Goal: Submit feedback/report problem

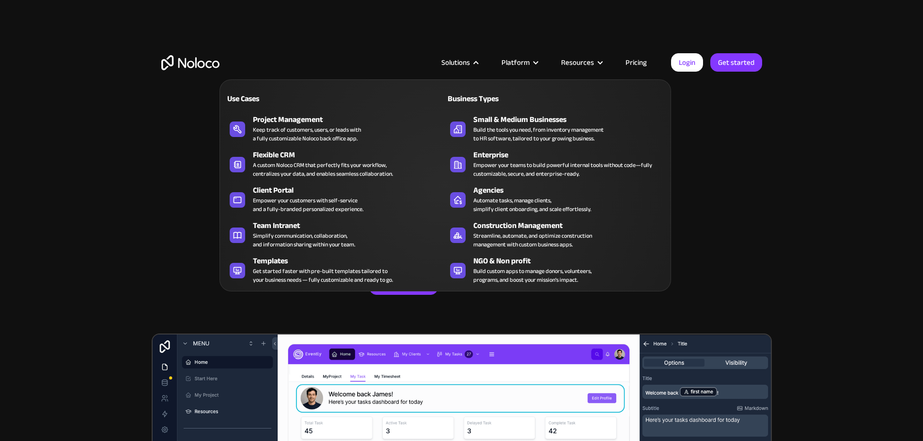
click at [460, 64] on div "Solutions" at bounding box center [455, 62] width 29 height 13
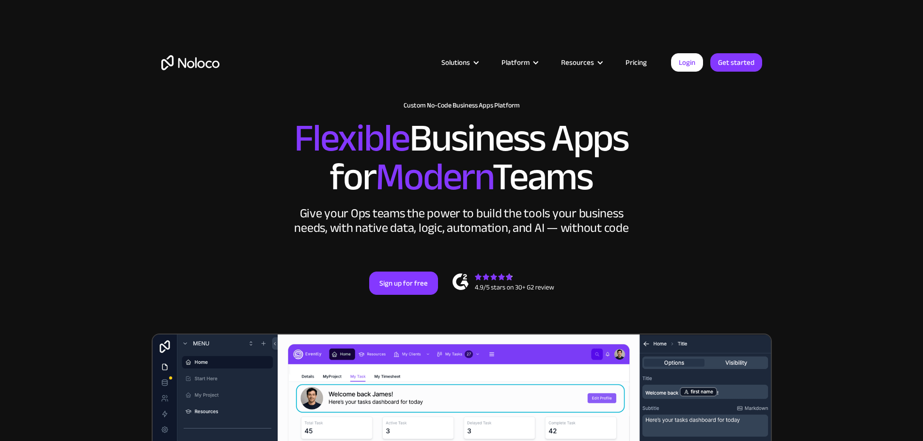
click at [458, 62] on div "Solutions" at bounding box center [455, 62] width 29 height 13
click at [636, 65] on link "Pricing" at bounding box center [636, 62] width 46 height 13
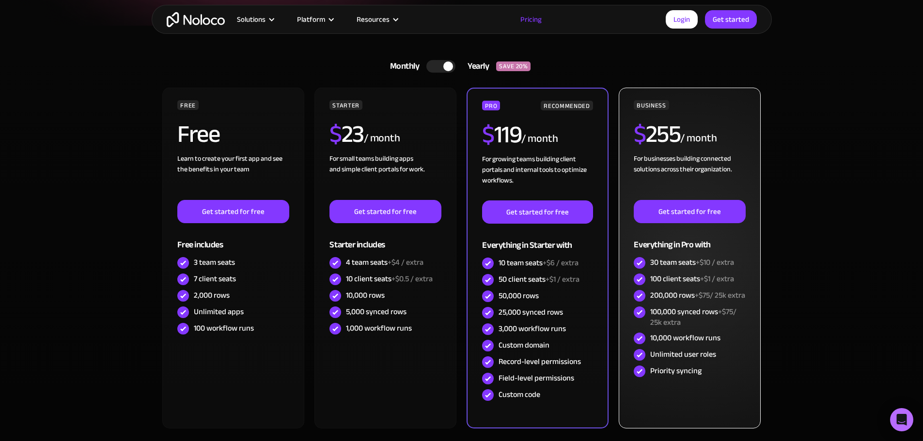
scroll to position [194, 0]
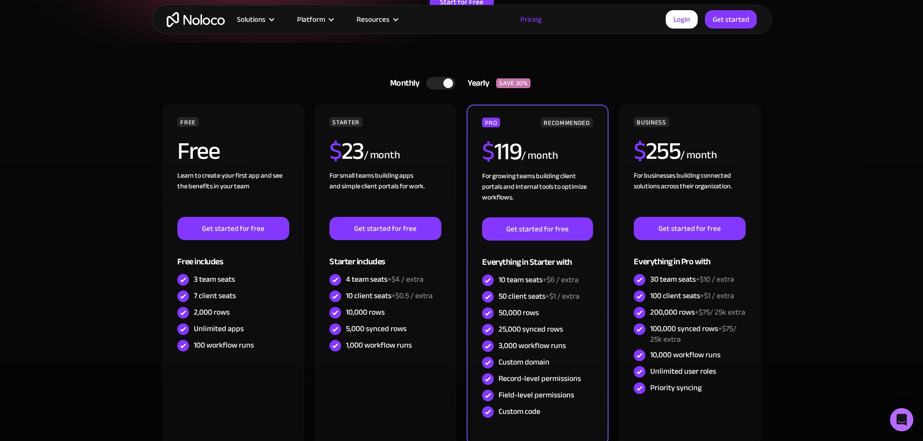
click at [441, 84] on div at bounding box center [440, 83] width 29 height 13
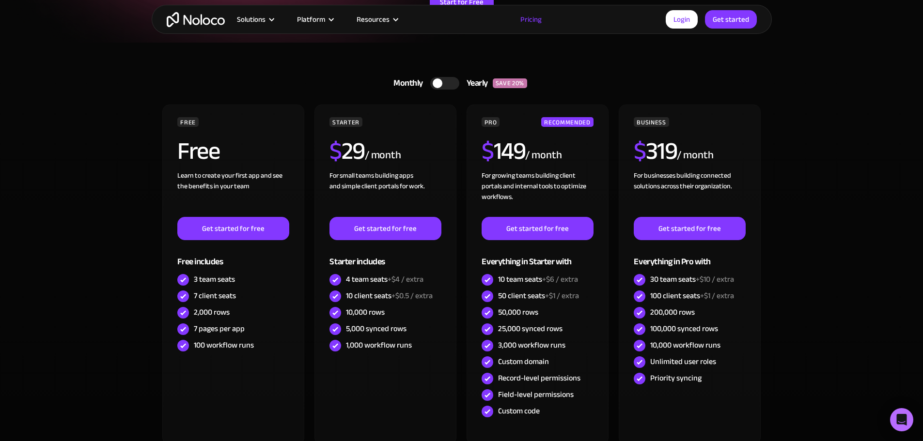
click at [441, 86] on div at bounding box center [444, 83] width 29 height 13
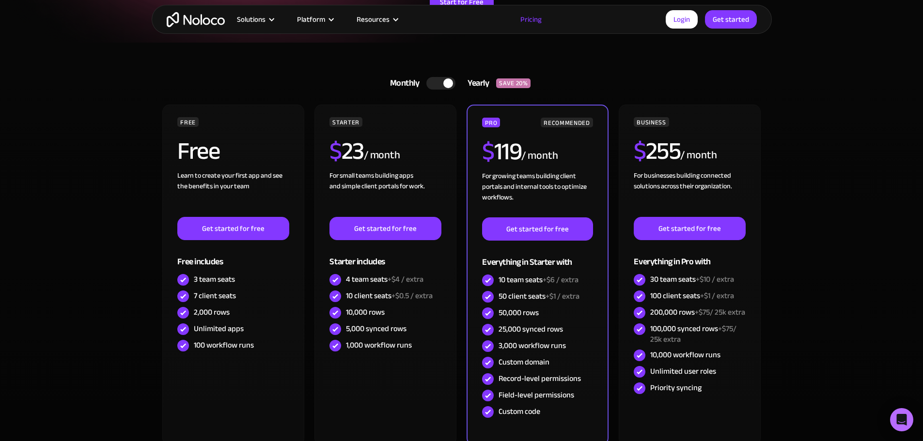
click at [439, 85] on div at bounding box center [440, 83] width 29 height 13
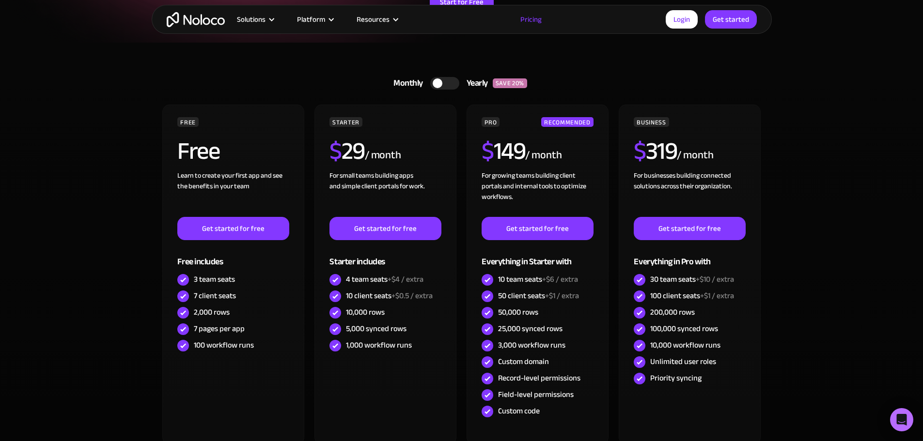
click at [440, 85] on div at bounding box center [438, 83] width 10 height 10
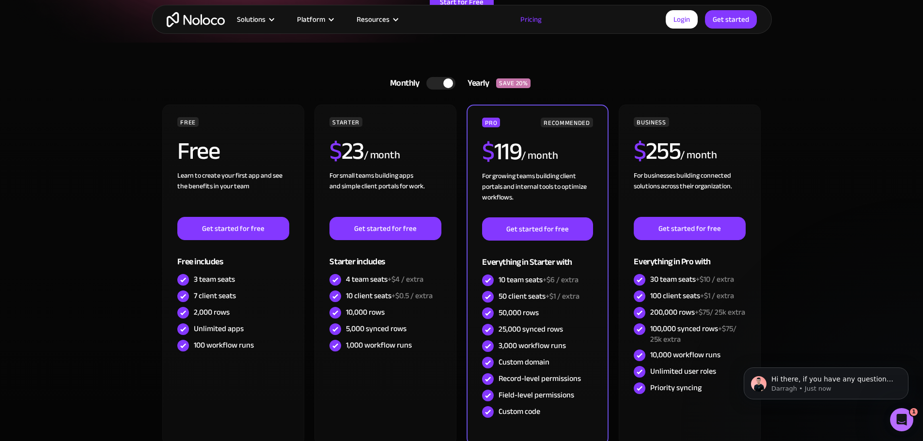
scroll to position [0, 0]
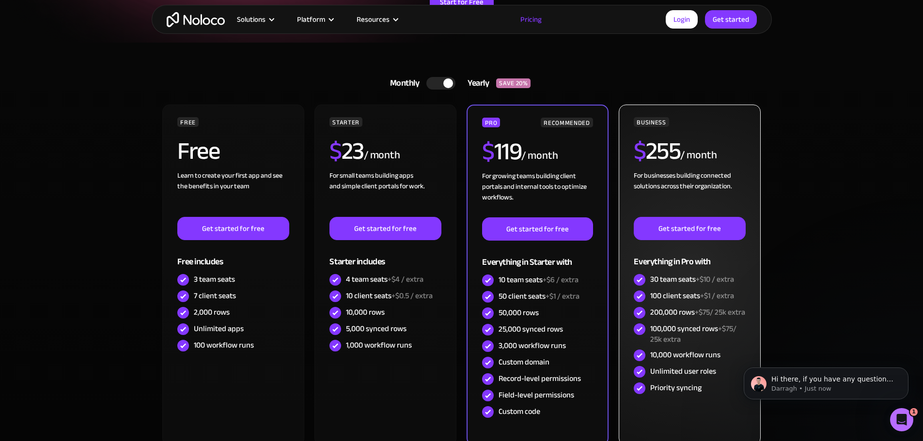
click at [629, 302] on div "BUSINESS $ 255 / month For businesses building connected solutions across their…" at bounding box center [689, 275] width 141 height 341
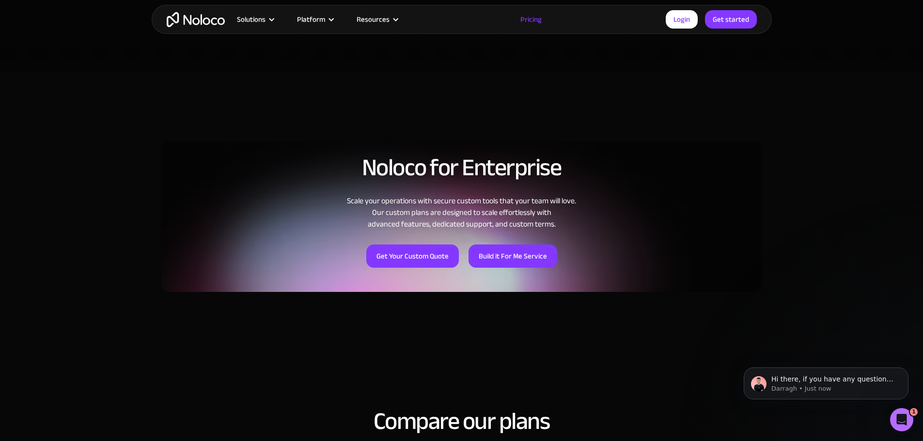
scroll to position [678, 0]
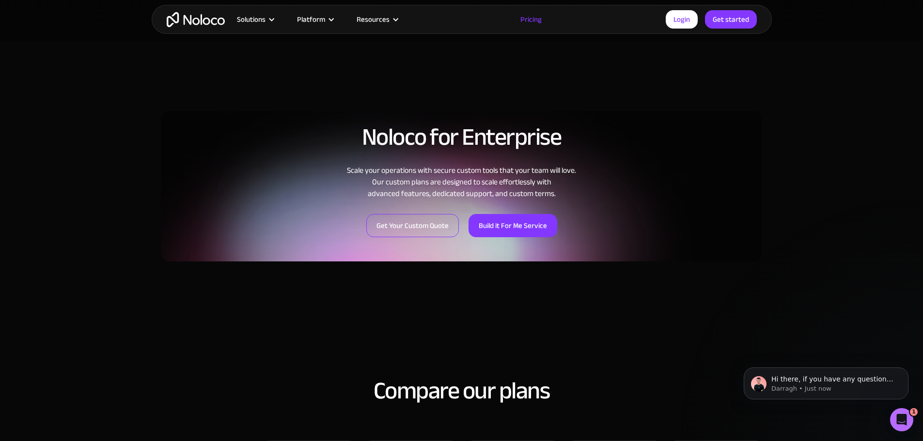
click at [419, 229] on link "Get Your Custom Quote" at bounding box center [412, 225] width 93 height 23
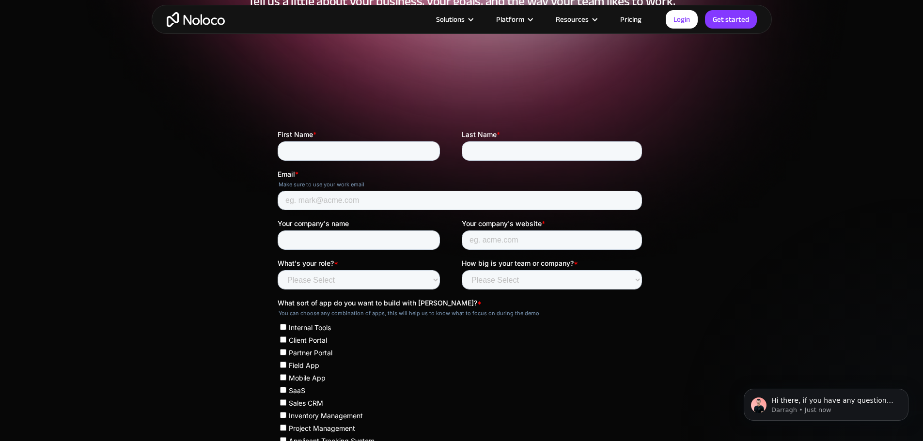
scroll to position [145, 0]
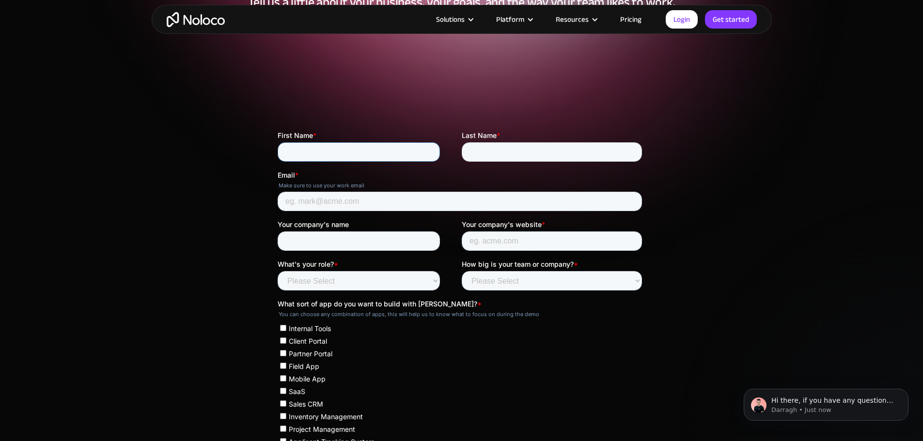
click at [367, 149] on input "First Name *" at bounding box center [358, 151] width 162 height 19
type input "Michael"
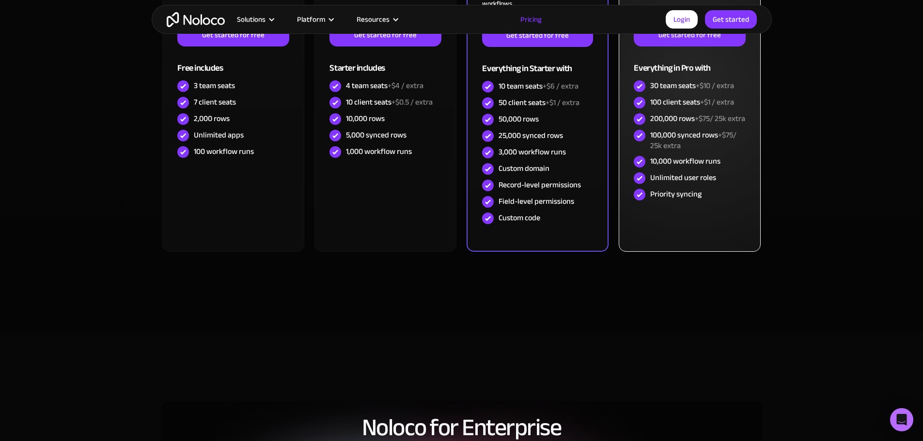
scroll to position [332, 0]
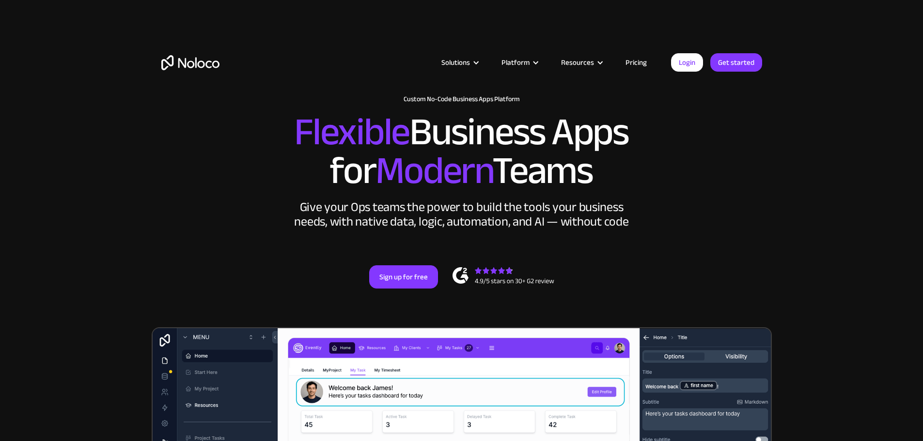
scroll to position [31, 0]
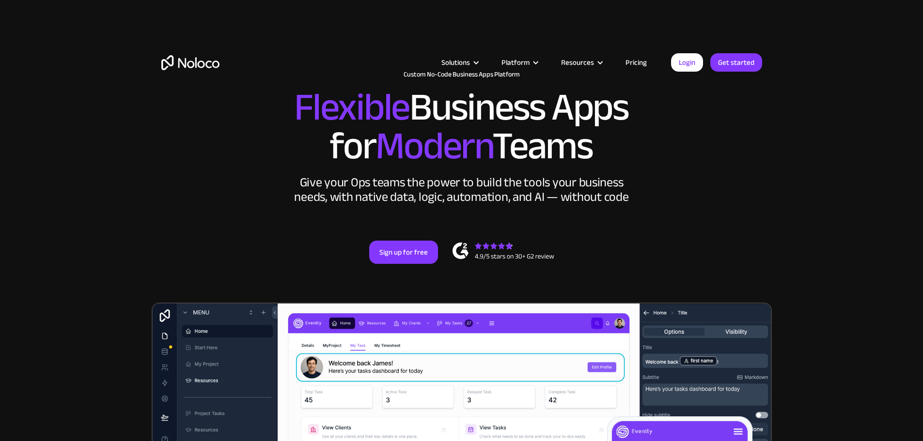
drag, startPoint x: 605, startPoint y: 203, endPoint x: 586, endPoint y: 192, distance: 22.3
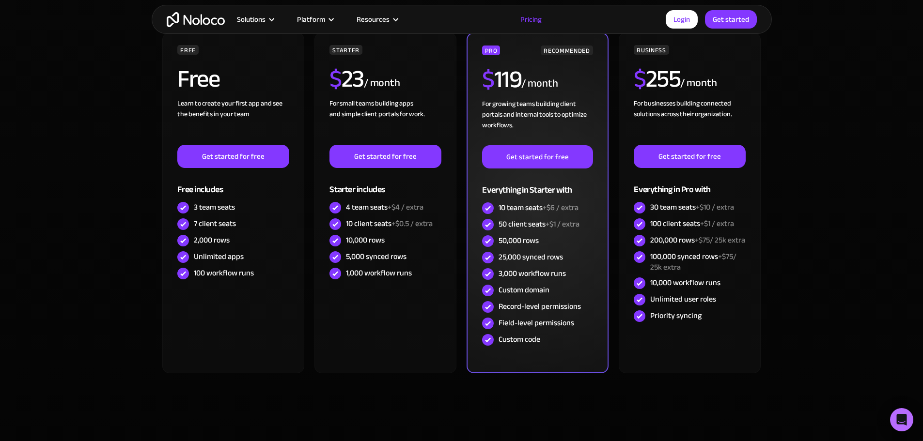
scroll to position [242, 0]
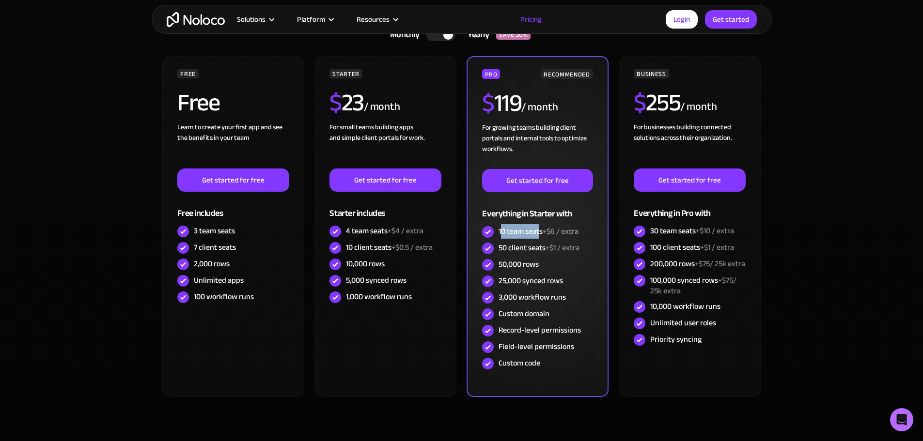
drag, startPoint x: 500, startPoint y: 228, endPoint x: 541, endPoint y: 233, distance: 40.6
click at [541, 233] on div "10 team seats +$6 / extra" at bounding box center [538, 231] width 80 height 11
drag, startPoint x: 498, startPoint y: 247, endPoint x: 543, endPoint y: 245, distance: 45.6
click at [543, 245] on div "50 client seats +$1 / extra" at bounding box center [537, 248] width 110 height 16
drag, startPoint x: 545, startPoint y: 267, endPoint x: 492, endPoint y: 263, distance: 53.4
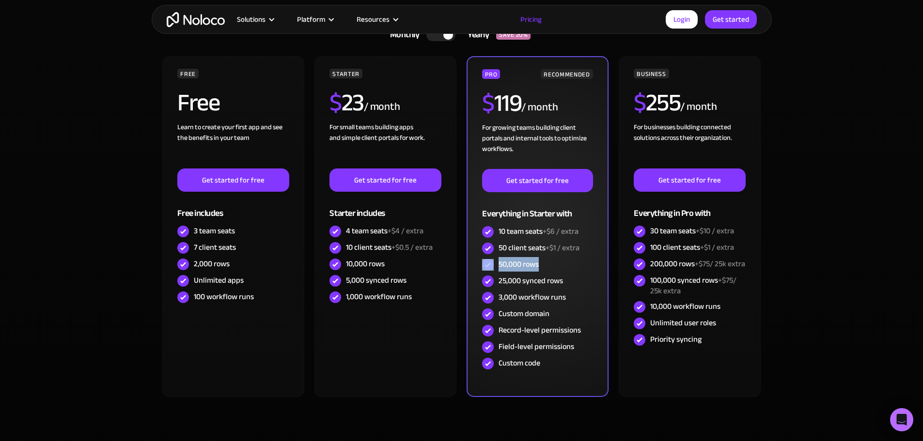
click at [492, 263] on div "50,000 rows" at bounding box center [537, 265] width 110 height 16
click at [492, 263] on img at bounding box center [488, 265] width 12 height 12
click at [499, 239] on div "10 team seats +$6 / extra" at bounding box center [537, 232] width 110 height 16
click at [505, 263] on div "50,000 rows" at bounding box center [518, 264] width 40 height 11
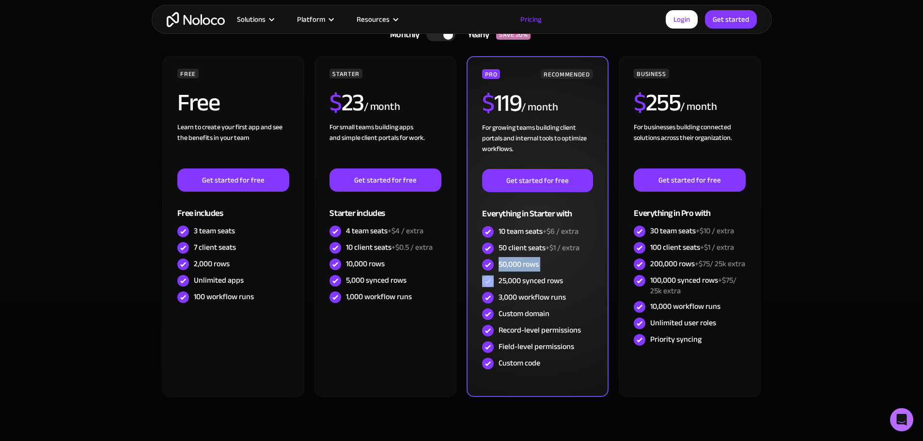
click at [505, 263] on div "50,000 rows" at bounding box center [518, 264] width 40 height 11
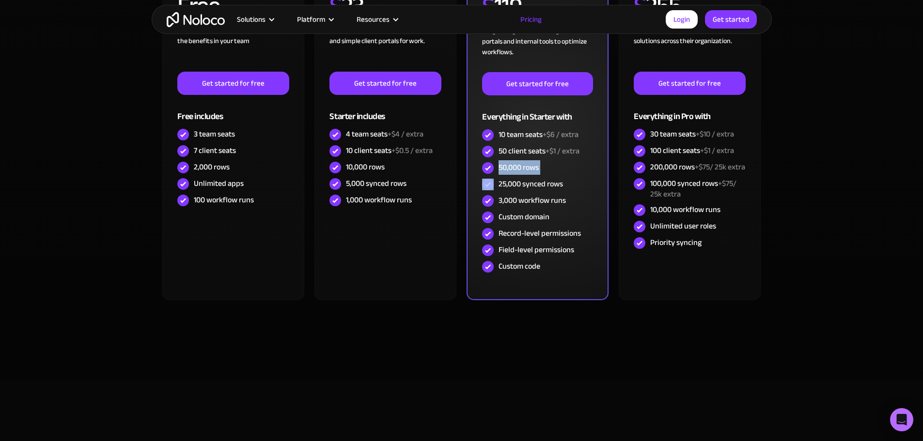
scroll to position [291, 0]
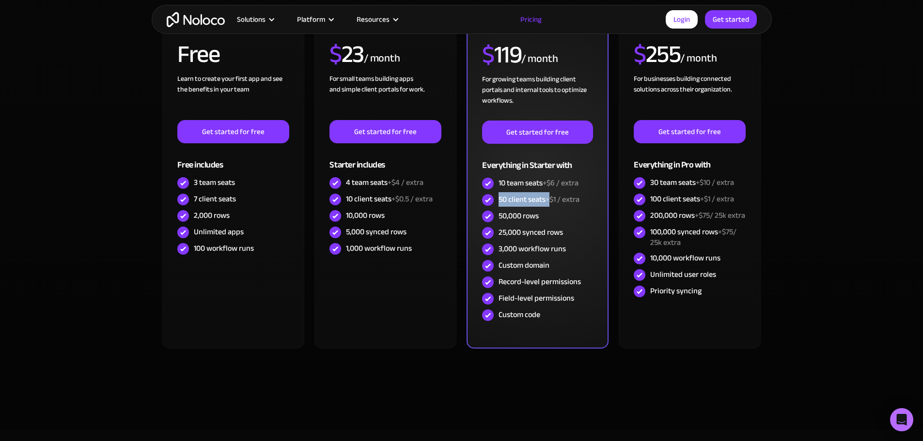
drag, startPoint x: 496, startPoint y: 198, endPoint x: 538, endPoint y: 197, distance: 41.7
click at [548, 198] on div "50 client seats +$1 / extra" at bounding box center [537, 200] width 110 height 16
drag, startPoint x: 498, startPoint y: 185, endPoint x: 546, endPoint y: 181, distance: 48.1
click at [546, 181] on div "10 team seats +$6 / extra" at bounding box center [538, 183] width 80 height 11
drag, startPoint x: 538, startPoint y: 214, endPoint x: 493, endPoint y: 216, distance: 45.1
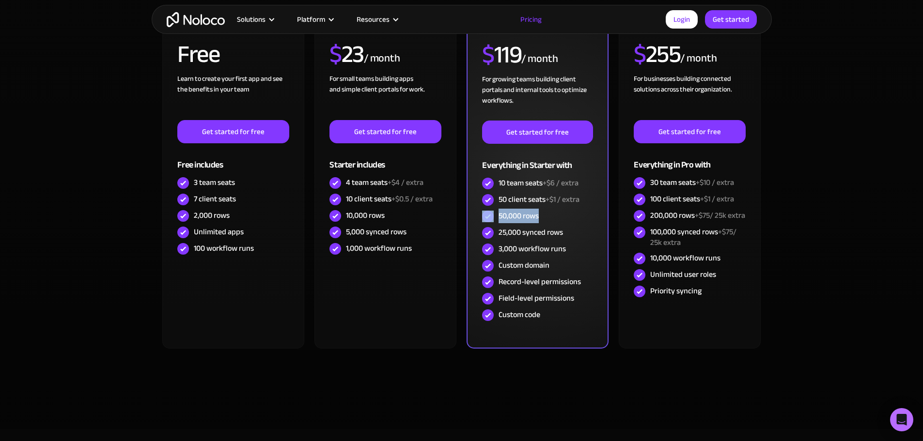
click at [493, 216] on div "50,000 rows" at bounding box center [537, 216] width 110 height 16
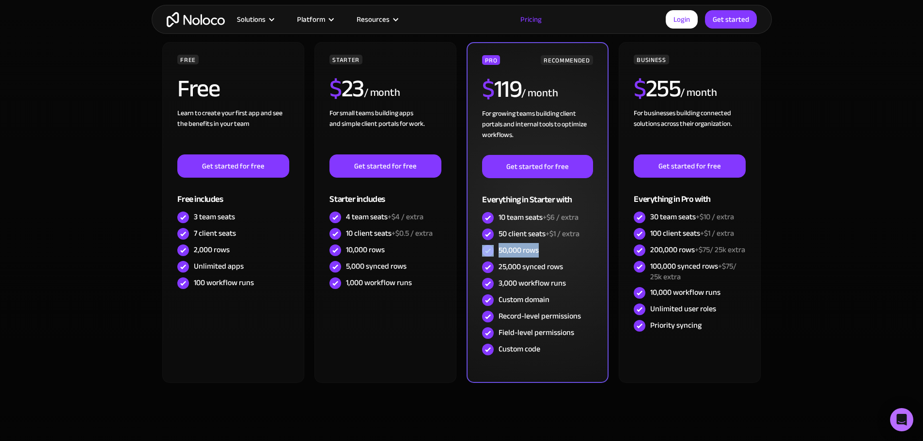
scroll to position [194, 0]
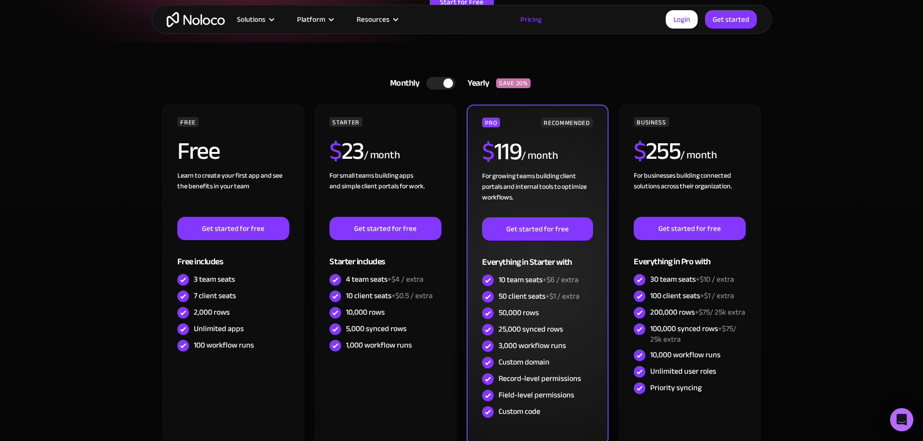
click at [519, 280] on div "10 team seats +$6 / extra" at bounding box center [538, 280] width 80 height 11
click at [556, 280] on span "+$6 / extra" at bounding box center [560, 280] width 36 height 15
click at [553, 280] on span "+$6 / extra" at bounding box center [560, 280] width 36 height 15
click at [525, 145] on div "$ 119 / month" at bounding box center [537, 154] width 110 height 31
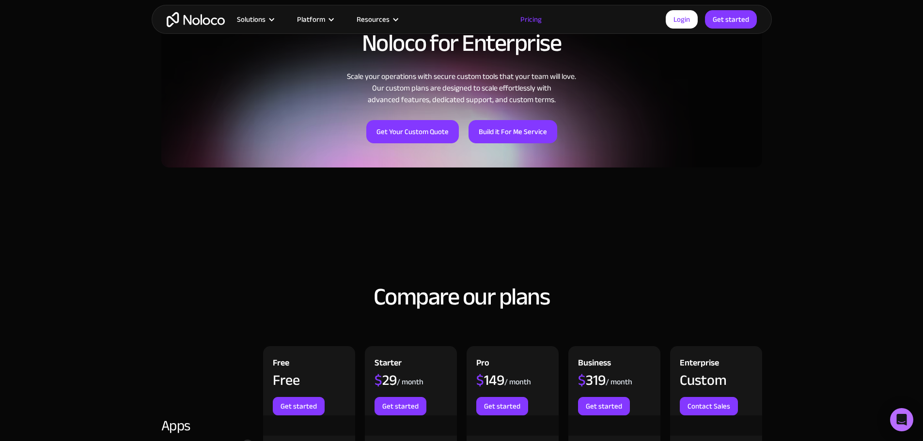
scroll to position [727, 0]
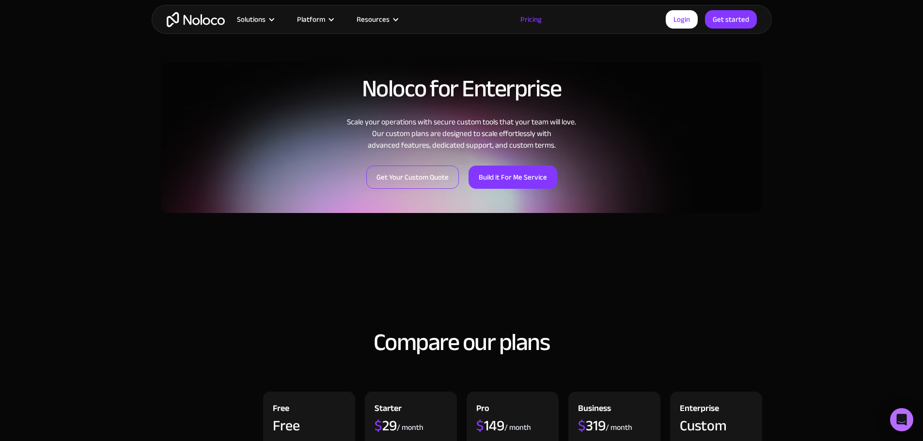
click at [402, 184] on link "Get Your Custom Quote" at bounding box center [412, 177] width 93 height 23
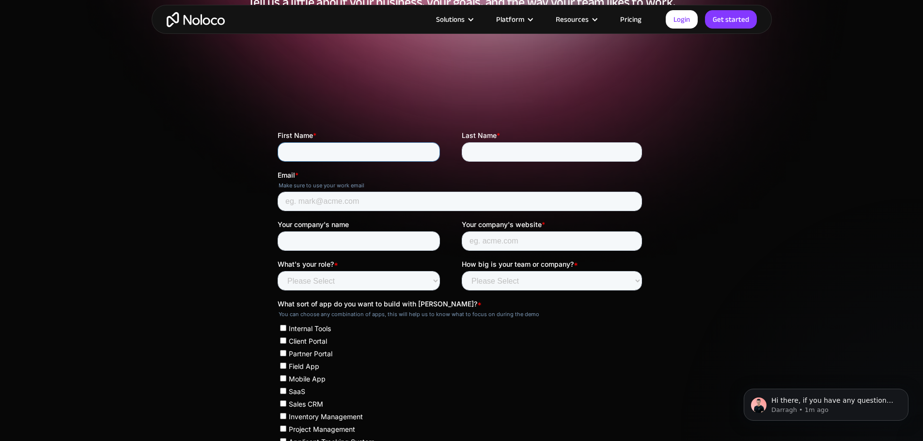
click at [353, 151] on input "First Name *" at bounding box center [358, 151] width 162 height 19
type input "Michael"
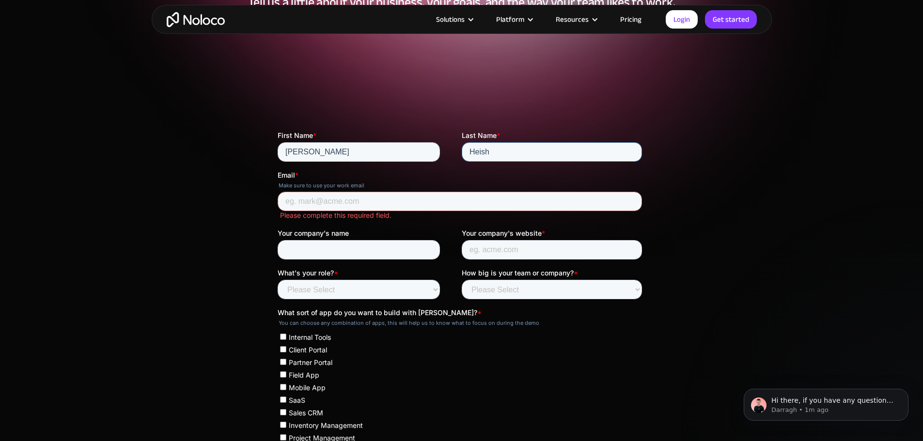
drag, startPoint x: 476, startPoint y: 147, endPoint x: 584, endPoint y: 179, distance: 113.1
type input "Hsieh"
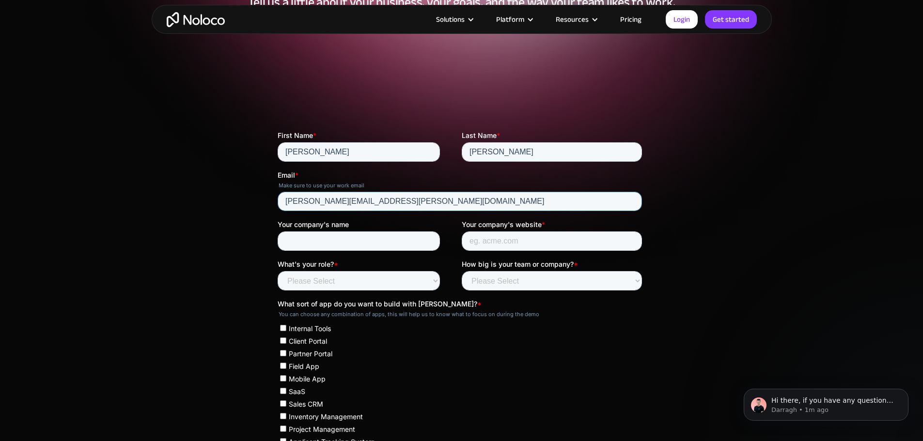
type input "[PERSON_NAME][EMAIL_ADDRESS][PERSON_NAME][DOMAIN_NAME]"
type input "Fresh Direct"
type input "freshdirectproduce.com"
click at [358, 271] on div "What's your role? * Please Select Founder / CXO IT / Engineering Product / Proj…" at bounding box center [369, 275] width 184 height 31
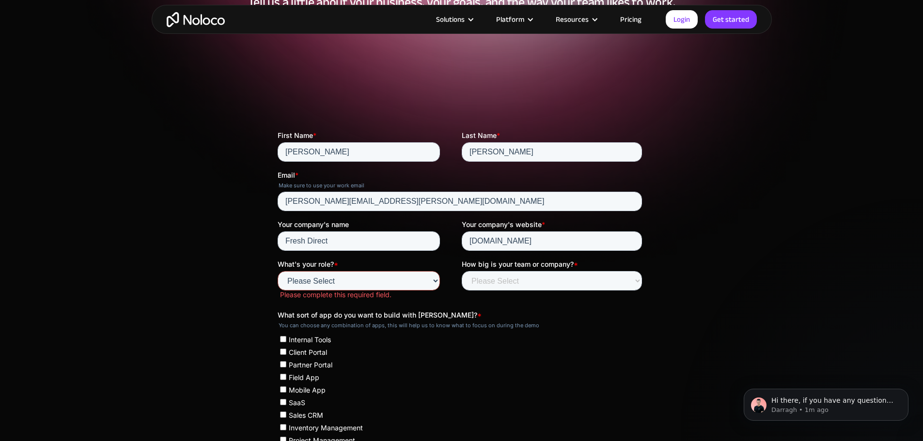
click at [329, 281] on select "Please Select Founder / CXO IT / Engineering Product / Project Management Finan…" at bounding box center [358, 280] width 162 height 19
select select "Finance / Accounting"
click at [277, 271] on select "Please Select Founder / CXO IT / Engineering Product / Project Management Finan…" at bounding box center [358, 280] width 162 height 19
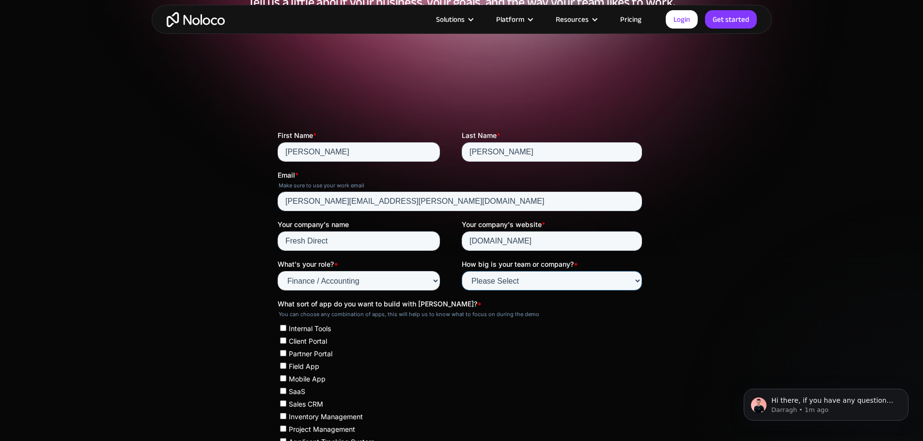
click at [502, 287] on select "Please Select Less than 10 10 - 25 25 - 50 50 - 100 More than 100" at bounding box center [551, 280] width 180 height 19
select select "More than 100"
click at [461, 271] on select "Please Select Less than 10 10 - 25 25 - 50 50 - 100 More than 100" at bounding box center [551, 280] width 180 height 19
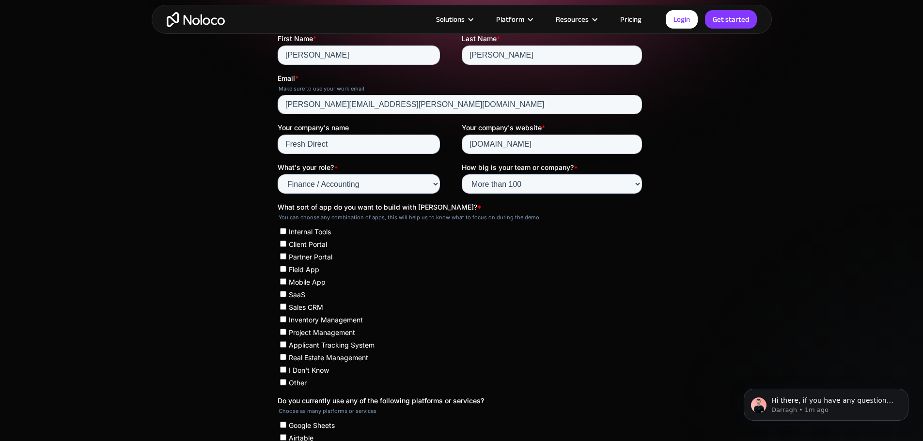
click at [308, 235] on span "Internal Tools" at bounding box center [309, 232] width 42 height 8
click at [286, 234] on input "Internal Tools" at bounding box center [282, 231] width 6 height 6
checkbox input "true"
click at [304, 244] on span "Client Portal" at bounding box center [307, 244] width 38 height 8
click at [286, 244] on input "Client Portal" at bounding box center [282, 244] width 6 height 6
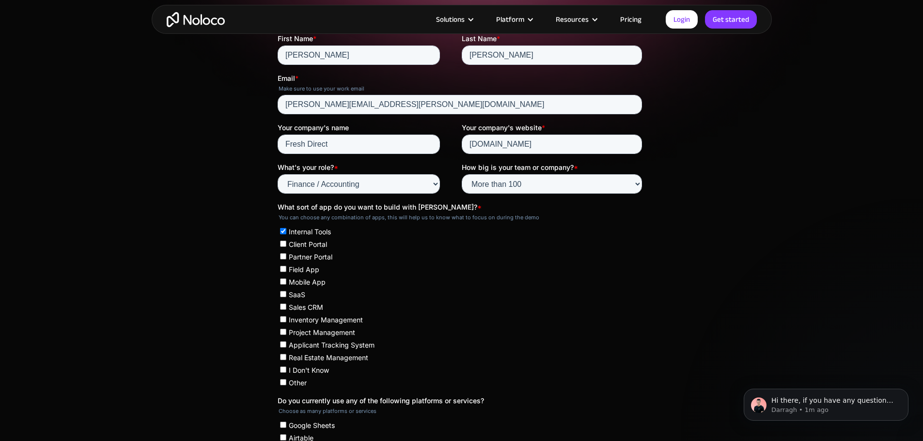
checkbox input "true"
click at [305, 257] on span "Partner Portal" at bounding box center [310, 257] width 44 height 8
click at [286, 257] on input "Partner Portal" at bounding box center [282, 256] width 6 height 6
checkbox input "true"
drag, startPoint x: 302, startPoint y: 307, endPoint x: 301, endPoint y: 341, distance: 34.9
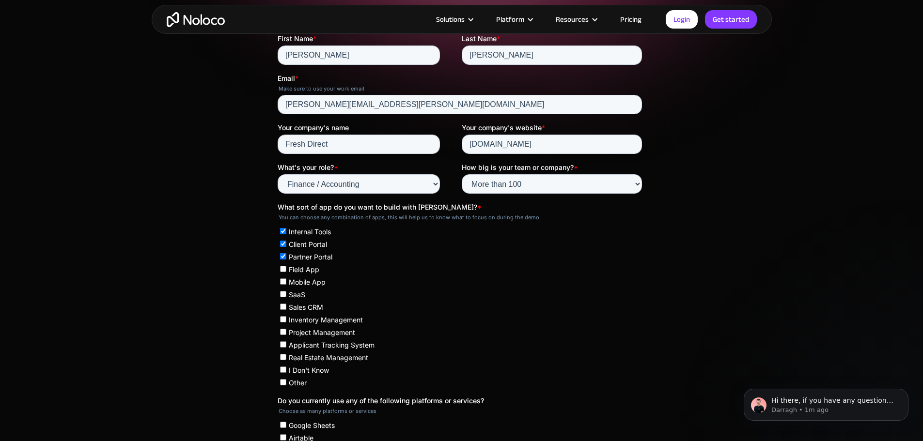
click at [301, 307] on span "Sales CRM" at bounding box center [305, 307] width 34 height 8
click at [286, 307] on input "Sales CRM" at bounding box center [282, 307] width 6 height 6
checkbox input "true"
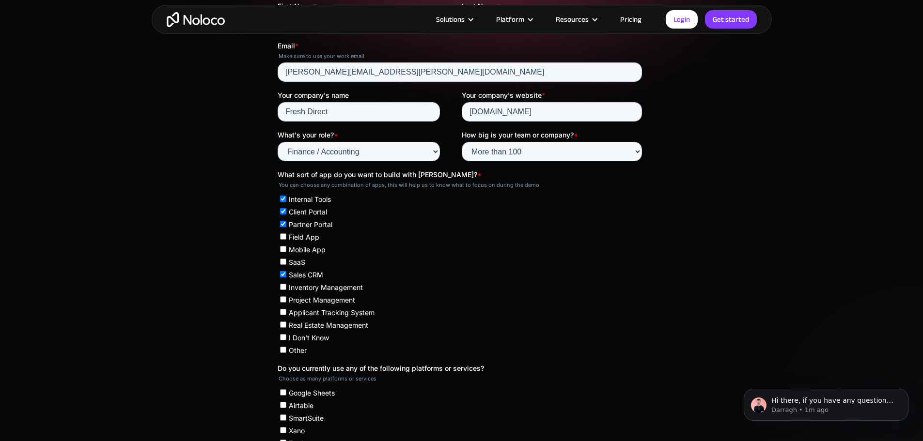
scroll to position [291, 0]
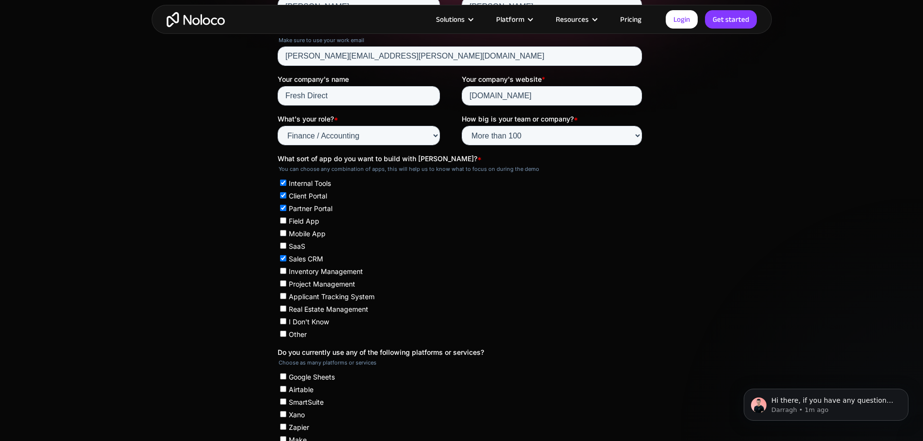
click at [305, 273] on span "Inventory Management" at bounding box center [325, 271] width 74 height 8
click at [286, 273] on input "Inventory Management" at bounding box center [282, 271] width 6 height 6
checkbox input "true"
click at [306, 283] on span "Project Management" at bounding box center [321, 284] width 66 height 8
click at [286, 283] on input "Project Management" at bounding box center [282, 283] width 6 height 6
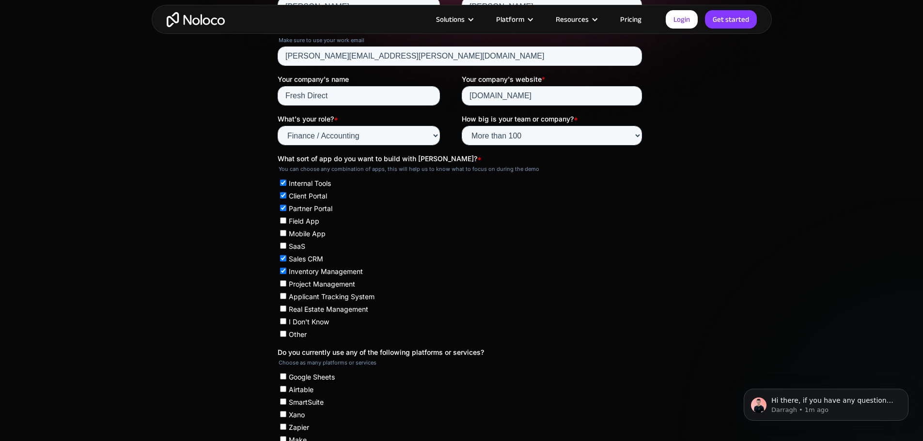
checkbox input "true"
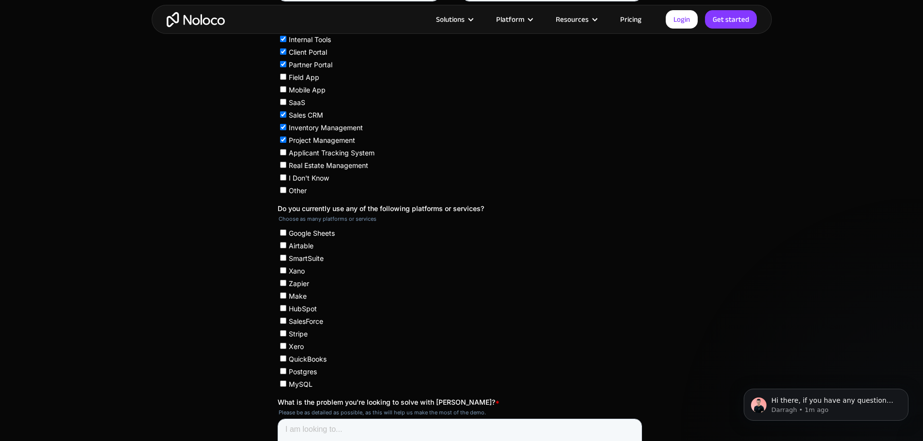
scroll to position [484, 0]
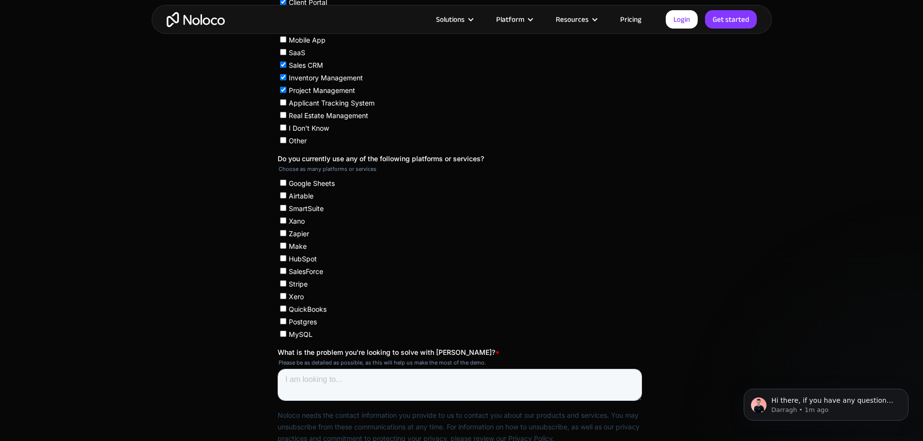
click at [299, 196] on span "Airtable" at bounding box center [300, 196] width 25 height 8
click at [286, 196] on input "Airtable" at bounding box center [282, 195] width 6 height 6
checkbox input "true"
click at [294, 333] on span "MySQL" at bounding box center [300, 334] width 24 height 8
click at [286, 333] on input "MySQL" at bounding box center [282, 334] width 6 height 6
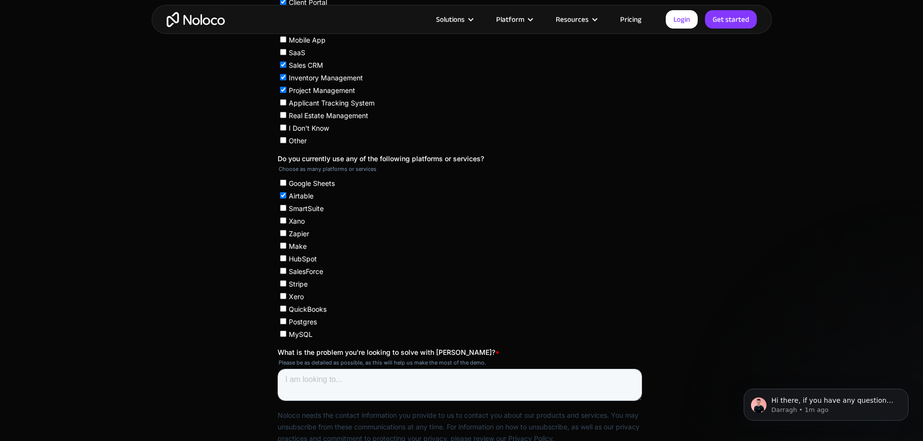
checkbox input "true"
click at [309, 272] on span "SalesForce" at bounding box center [305, 271] width 34 height 8
click at [286, 272] on input "SalesForce" at bounding box center [282, 271] width 6 height 6
click at [309, 273] on span "SalesForce" at bounding box center [305, 271] width 34 height 8
click at [286, 273] on input "SalesForce" at bounding box center [282, 271] width 6 height 6
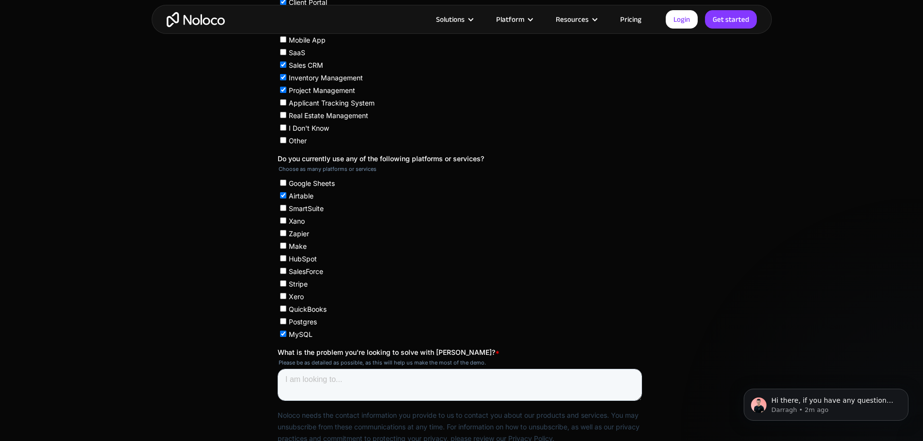
click at [309, 273] on span "SalesForce" at bounding box center [305, 271] width 34 height 8
click at [286, 273] on input "SalesForce" at bounding box center [282, 271] width 6 height 6
click at [309, 273] on span "SalesForce" at bounding box center [305, 271] width 34 height 8
click at [286, 273] on input "SalesForce" at bounding box center [282, 271] width 6 height 6
checkbox input "false"
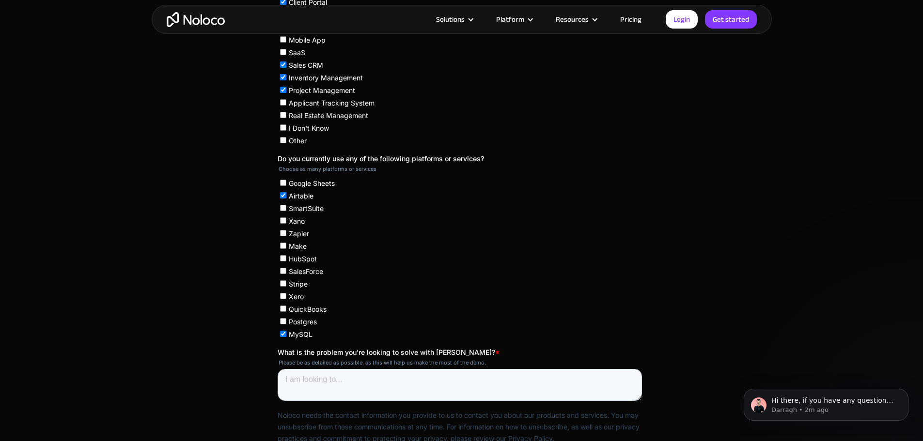
click at [295, 234] on span "Zapier" at bounding box center [298, 234] width 20 height 8
click at [286, 234] on input "Zapier" at bounding box center [282, 233] width 6 height 6
checkbox input "true"
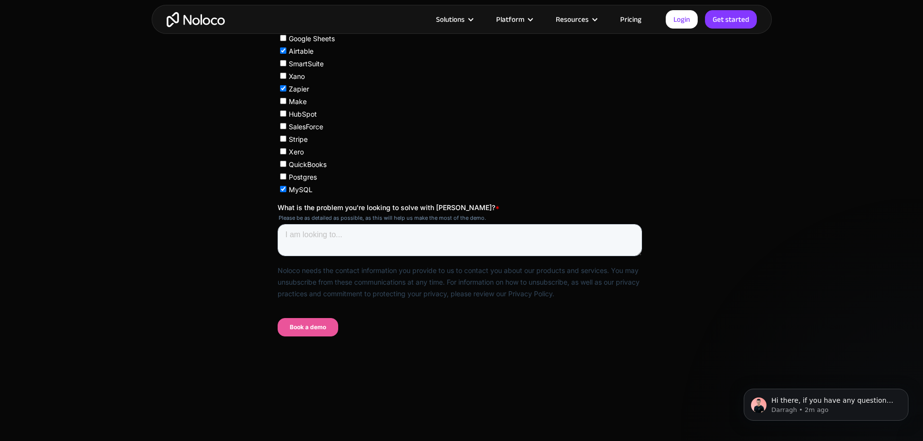
scroll to position [630, 0]
click at [341, 240] on textarea "What is the problem you're looking to solve with Noloco? *" at bounding box center [459, 240] width 364 height 32
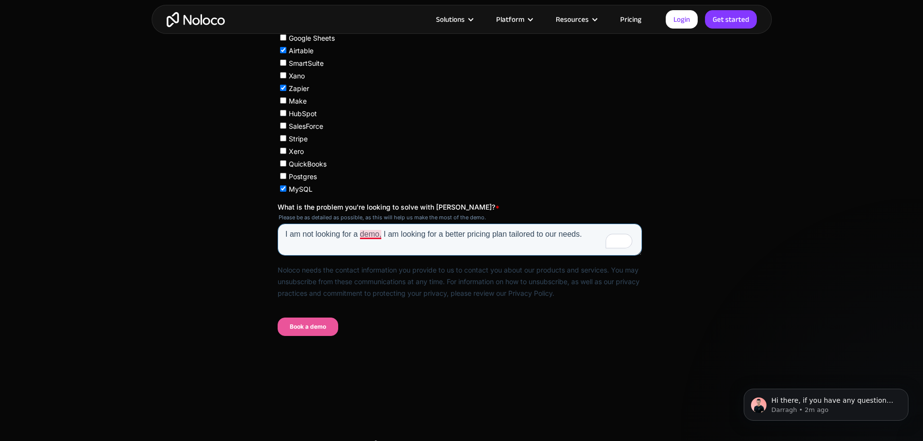
click at [373, 237] on textarea "I am not looking for a demo, I am looking for a better pricing plan tailored to…" at bounding box center [459, 240] width 364 height 32
click at [317, 237] on textarea "I am not looking for a demo; I am looking for a better pricing plan tailored to…" at bounding box center [459, 240] width 364 height 32
type textarea "I am not looking for a demo; I am looking for a better pricing plan tailored to…"
click at [310, 330] on input "Book a demo" at bounding box center [307, 327] width 61 height 18
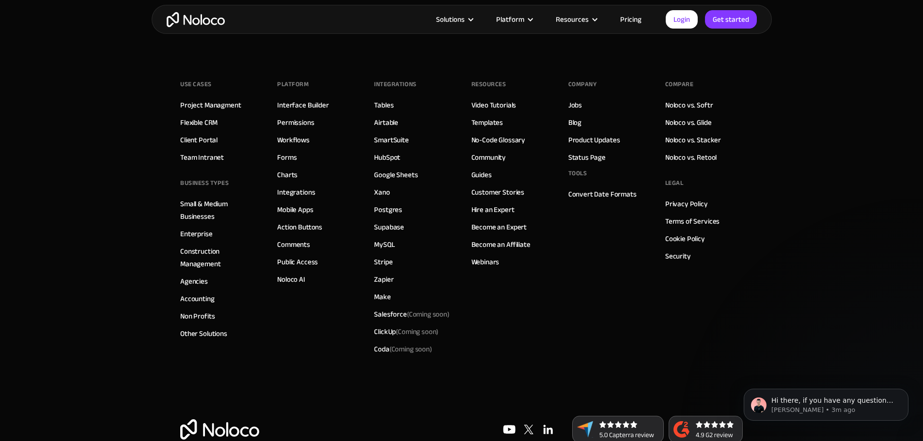
scroll to position [664, 0]
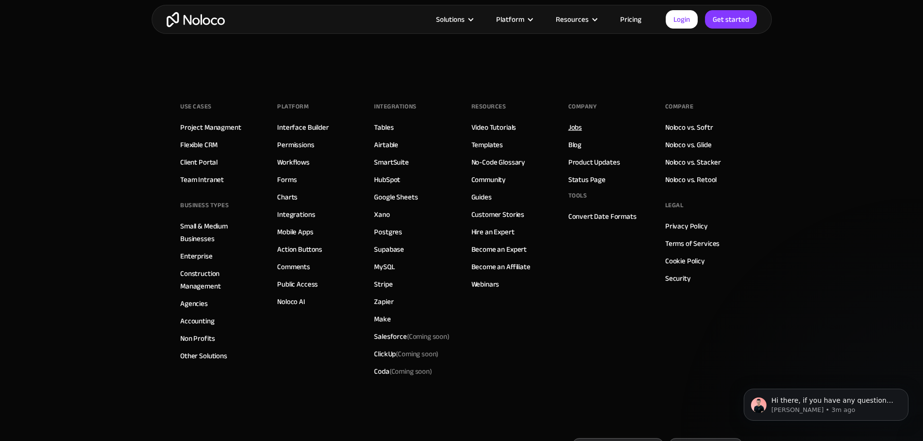
click at [575, 128] on link "Jobs" at bounding box center [575, 127] width 14 height 13
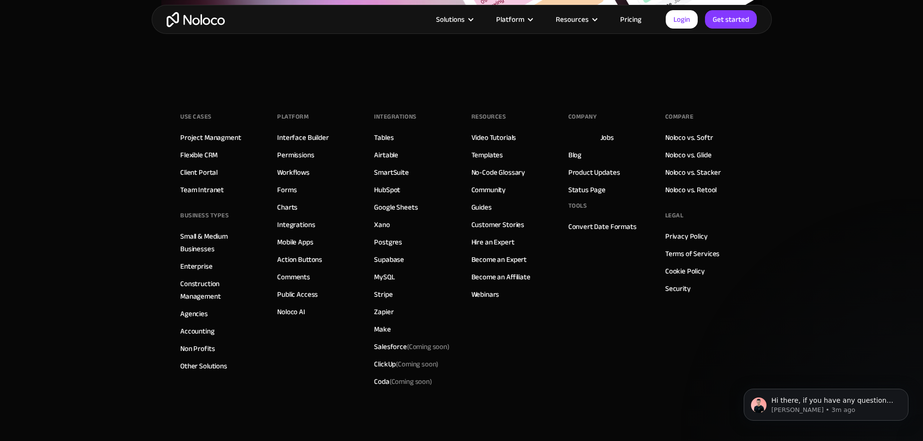
scroll to position [1208, 0]
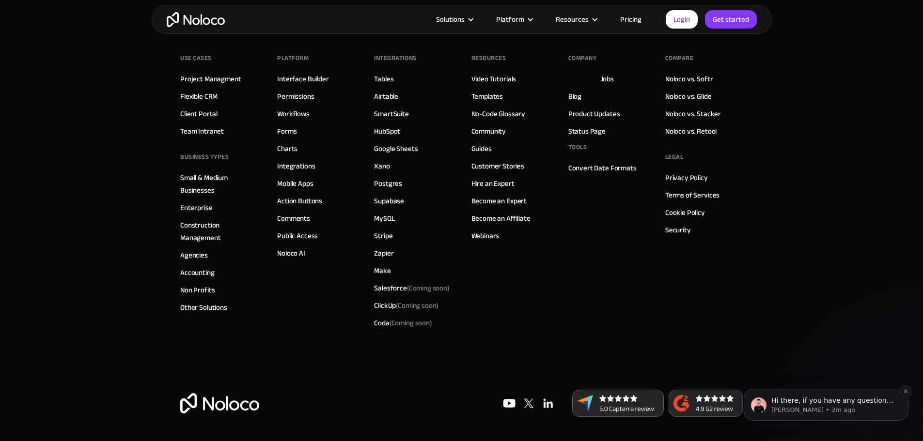
click at [872, 407] on p "[PERSON_NAME] • 3m ago" at bounding box center [833, 410] width 125 height 9
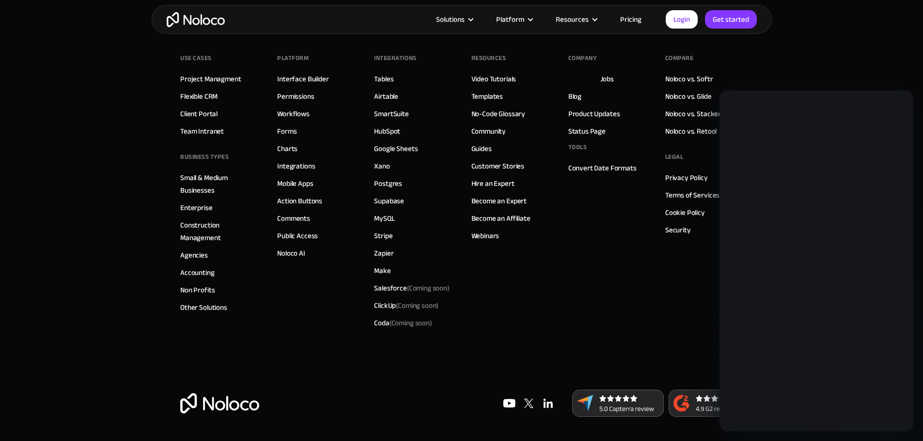
scroll to position [0, 0]
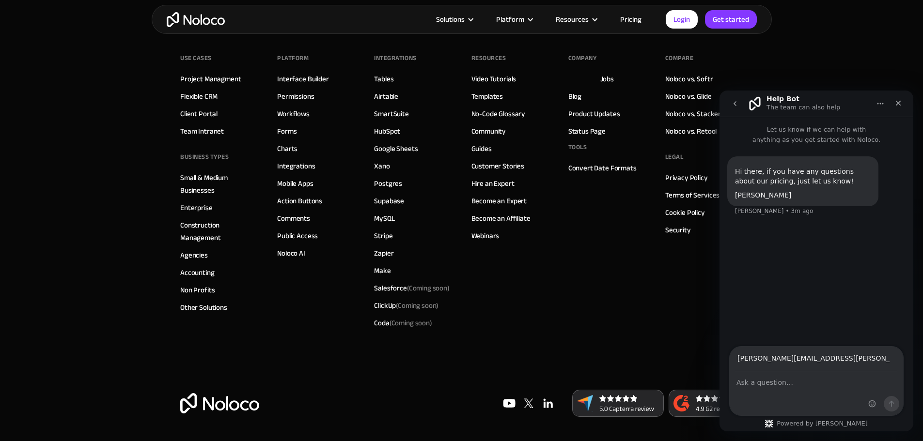
type input "[PERSON_NAME][EMAIL_ADDRESS][PERSON_NAME][DOMAIN_NAME]"
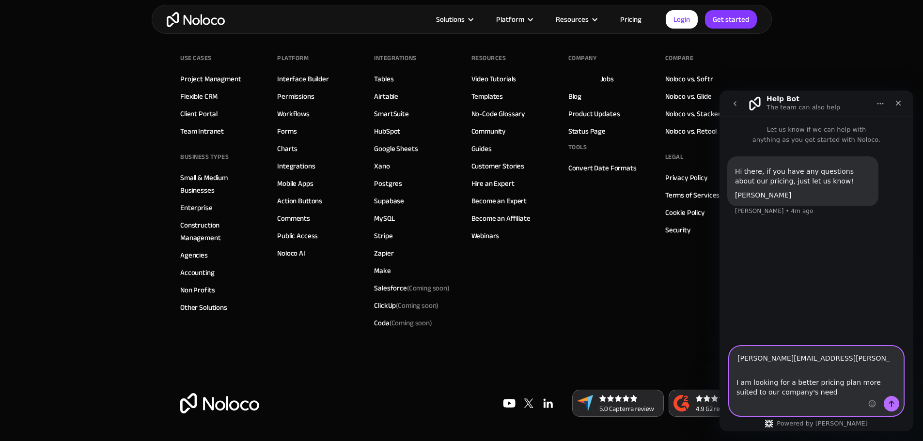
type textarea "I am looking for a better pricing plan more suited to our company's needs"
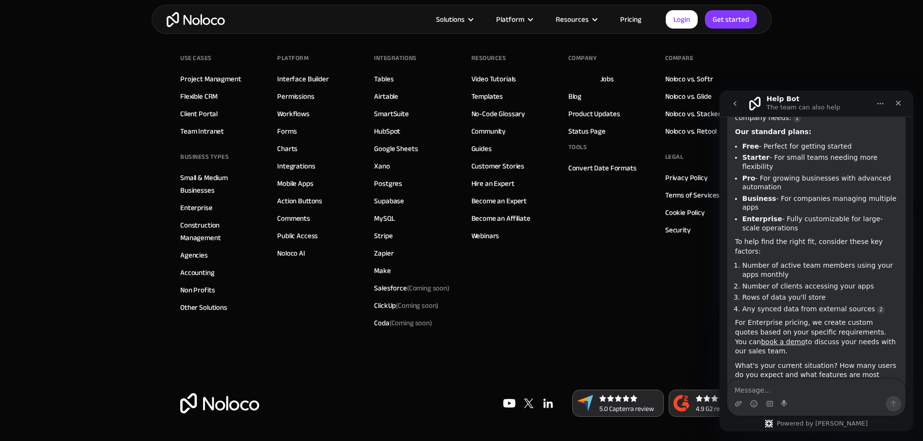
scroll to position [163, 0]
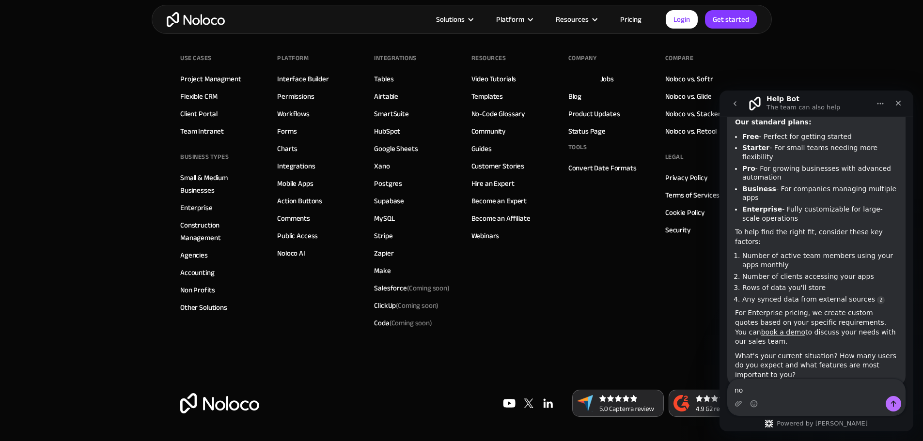
type textarea "n"
